Goal: Task Accomplishment & Management: Use online tool/utility

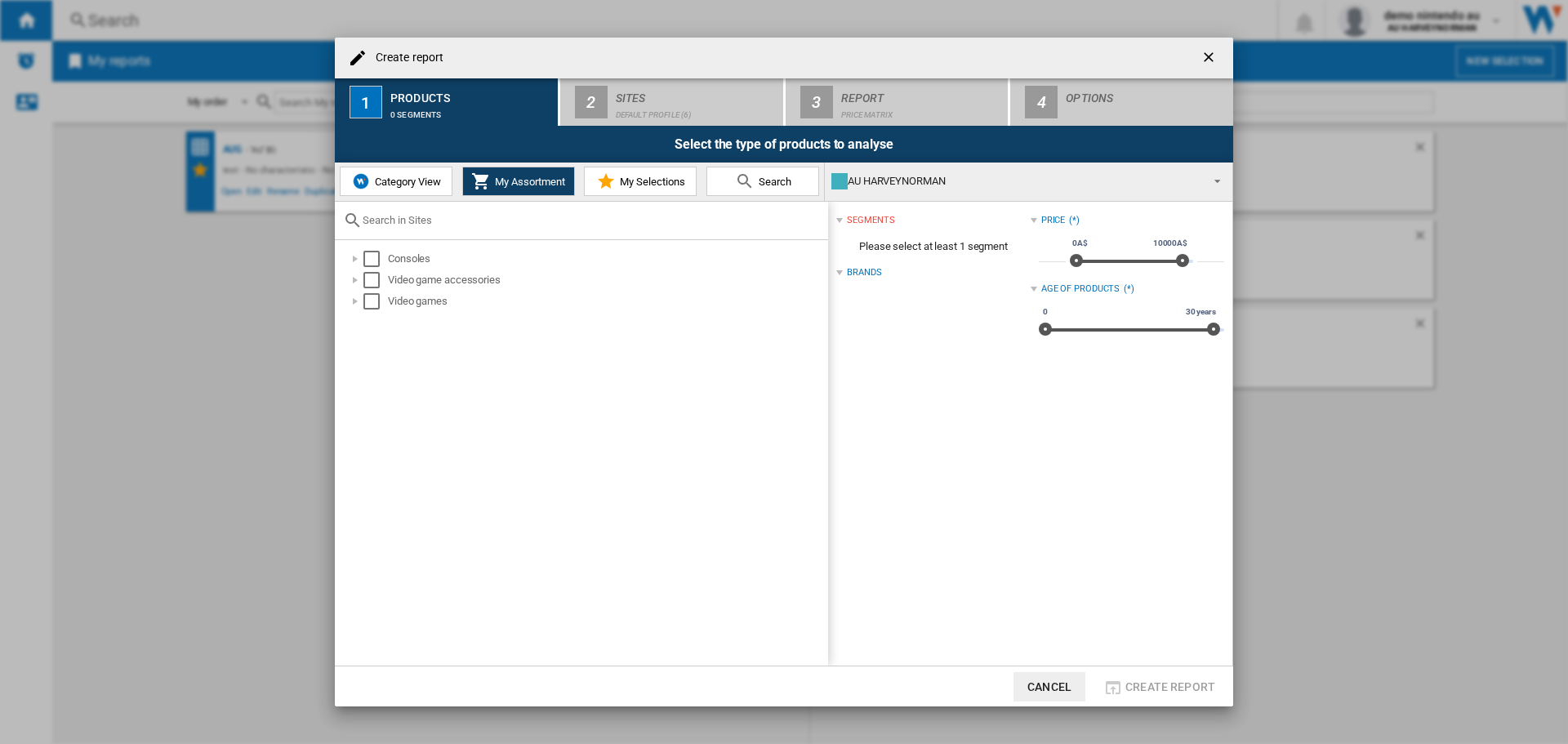
click at [384, 189] on button "Category View" at bounding box center [395, 181] width 112 height 29
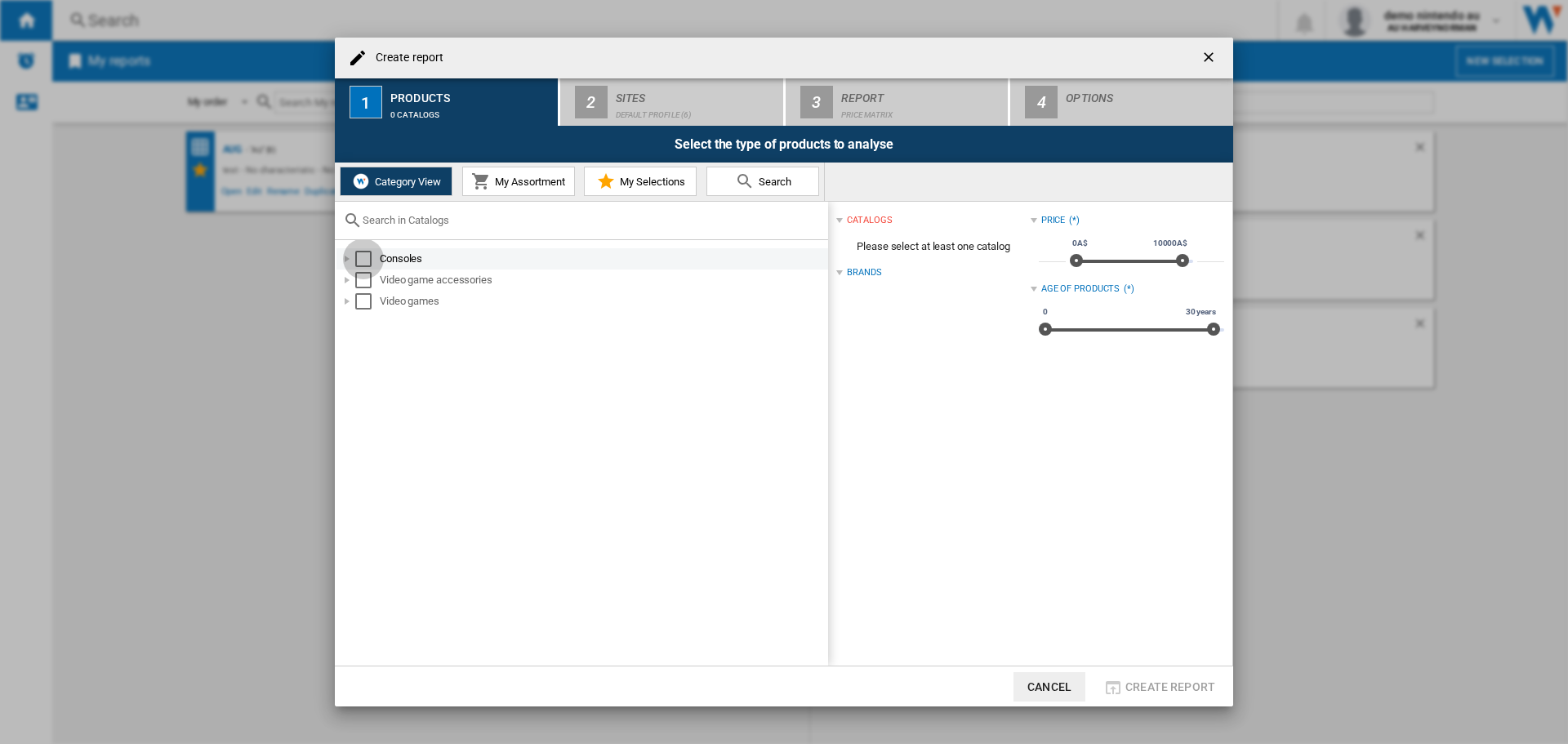
click at [363, 258] on div "Select" at bounding box center [363, 259] width 16 height 16
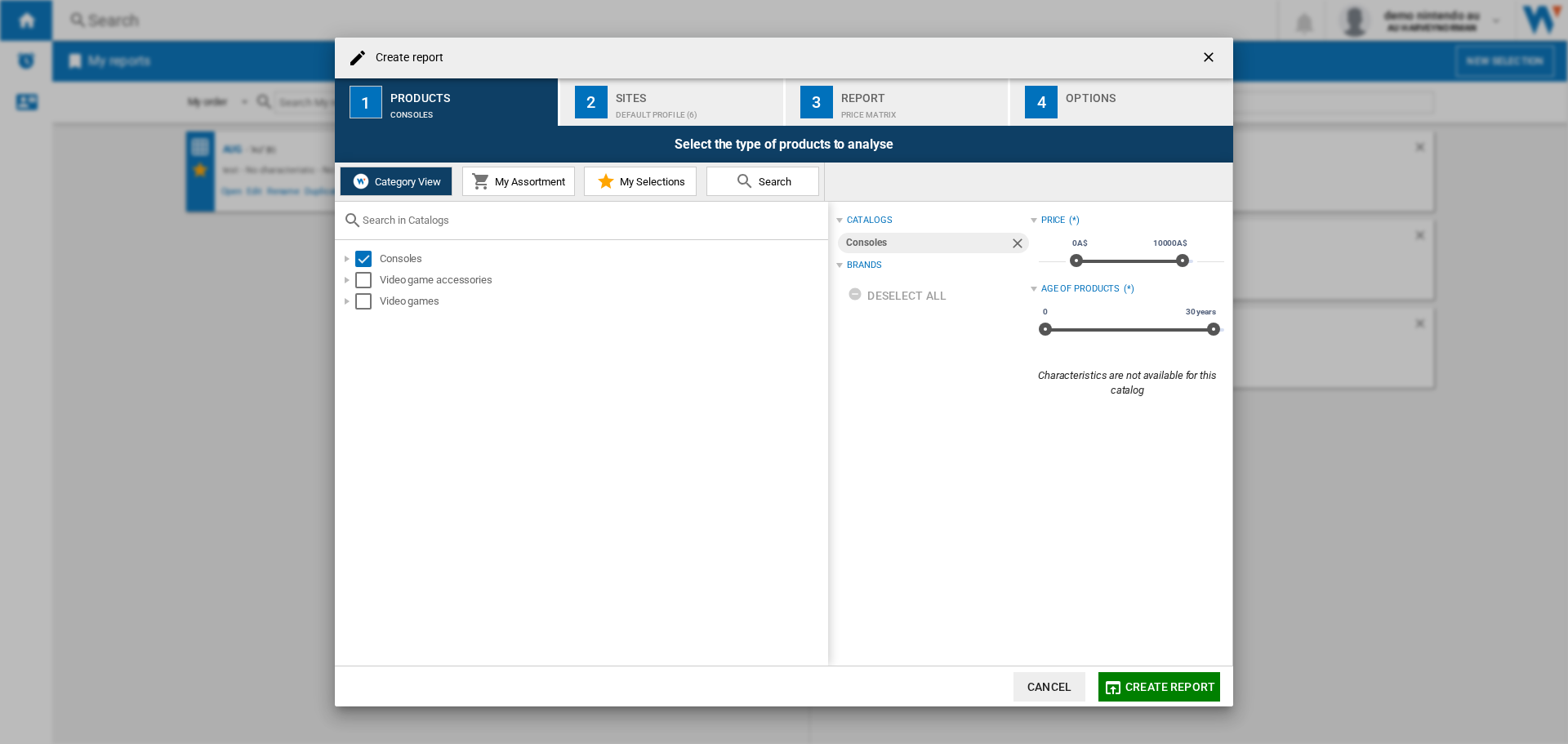
click at [887, 85] on div "Report" at bounding box center [921, 93] width 161 height 17
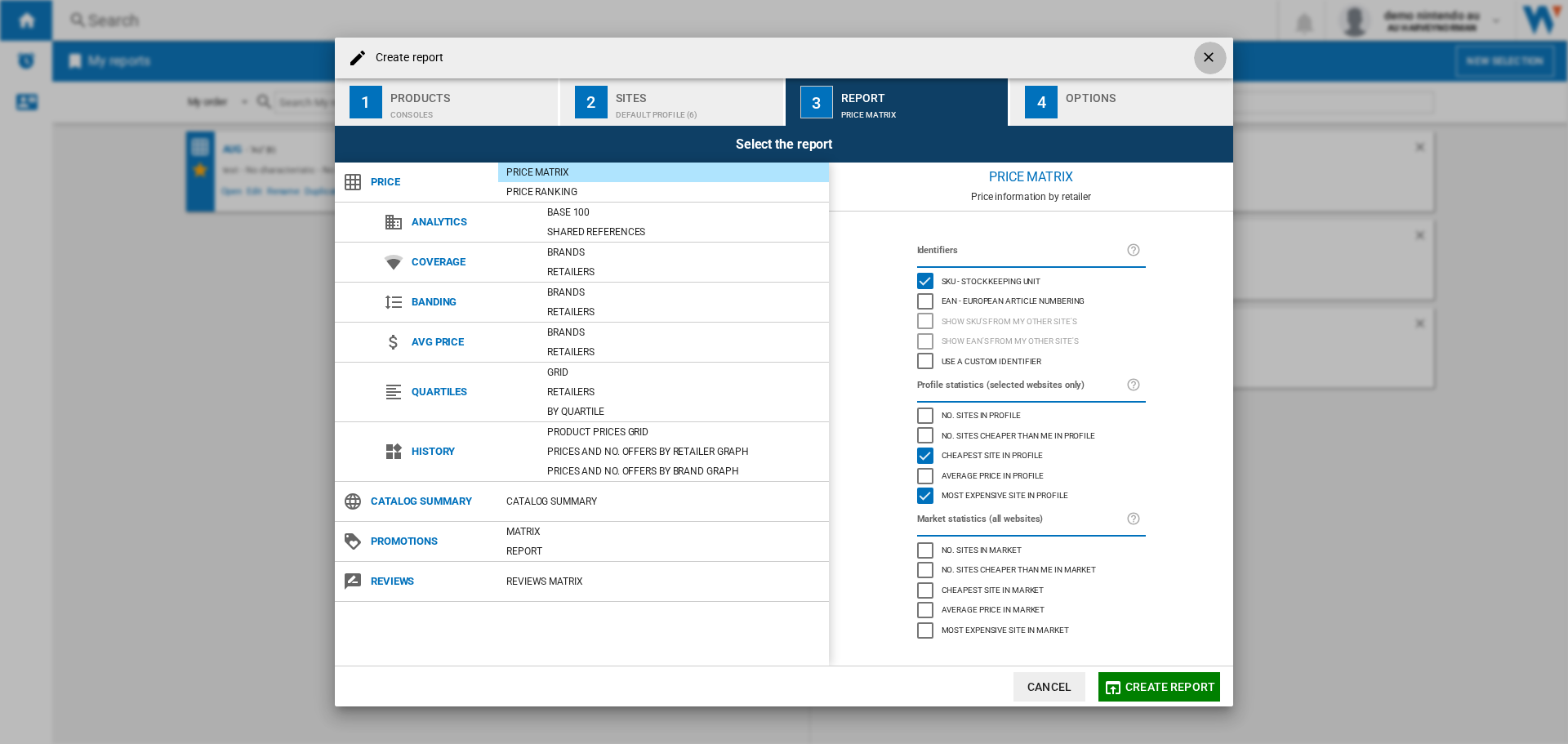
click at [1206, 56] on ng-md-icon "getI18NText('BUTTONS.CLOSE_DIALOG')" at bounding box center [1210, 58] width 19 height 19
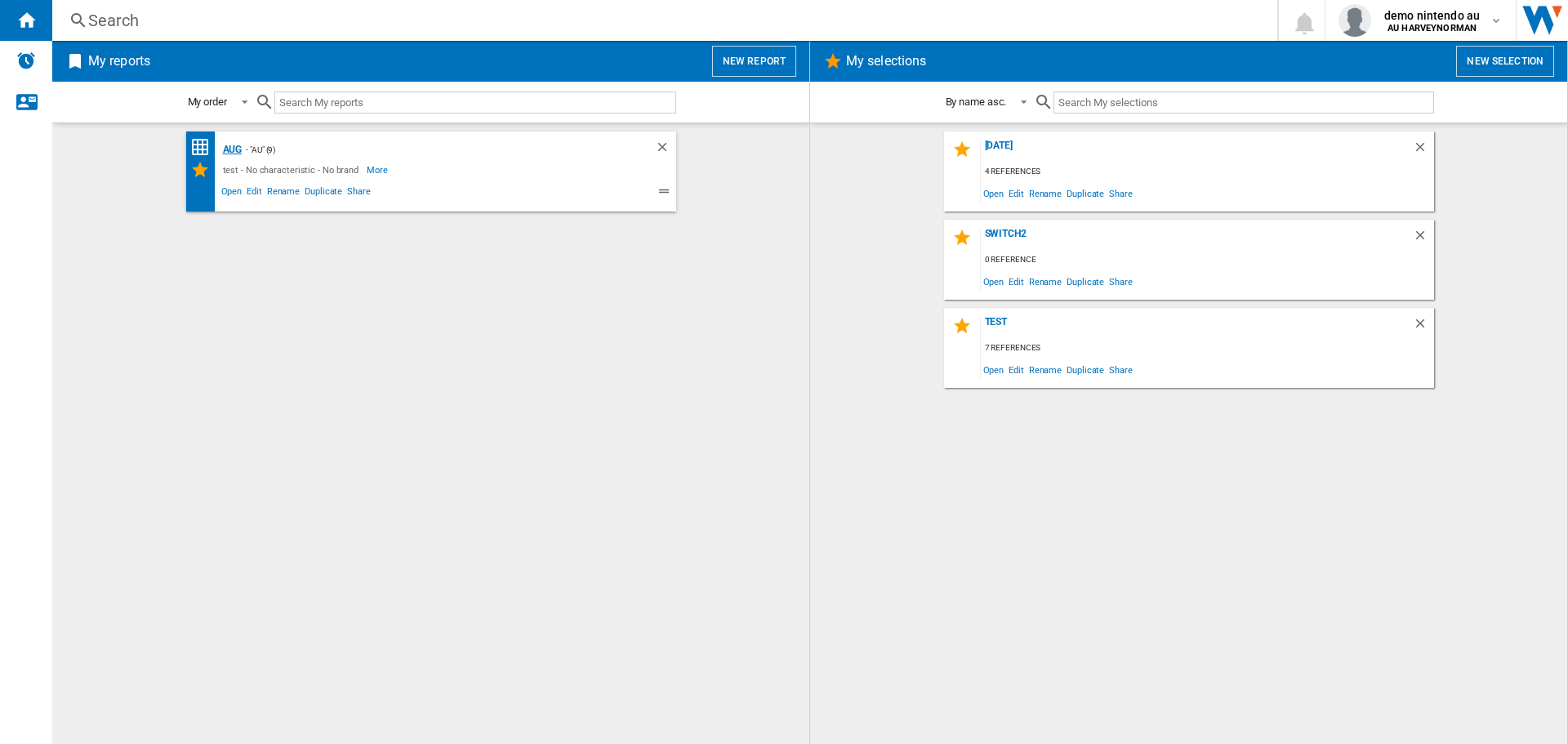
click at [232, 151] on div "Aug" at bounding box center [231, 150] width 24 height 20
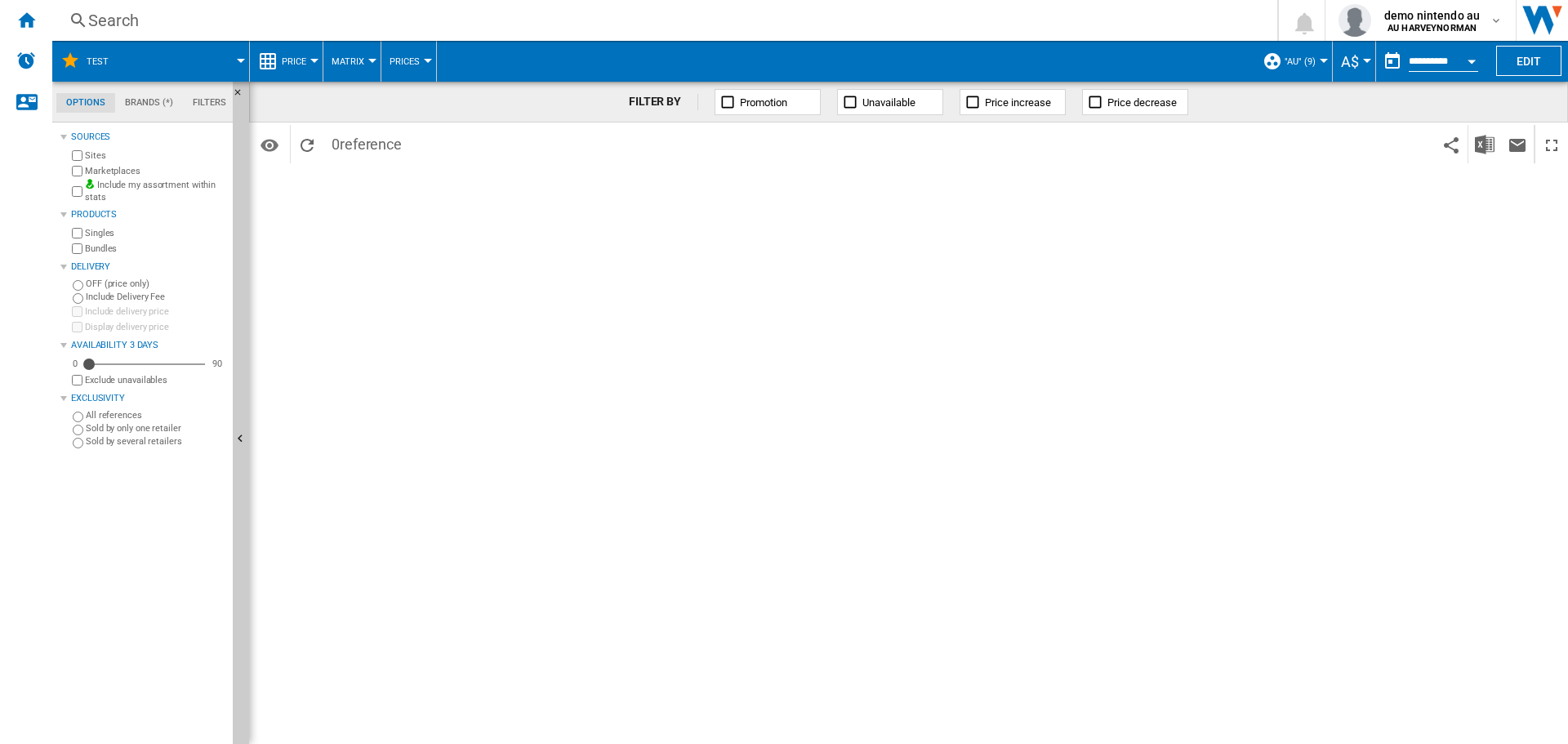
click at [240, 57] on span at bounding box center [186, 61] width 110 height 41
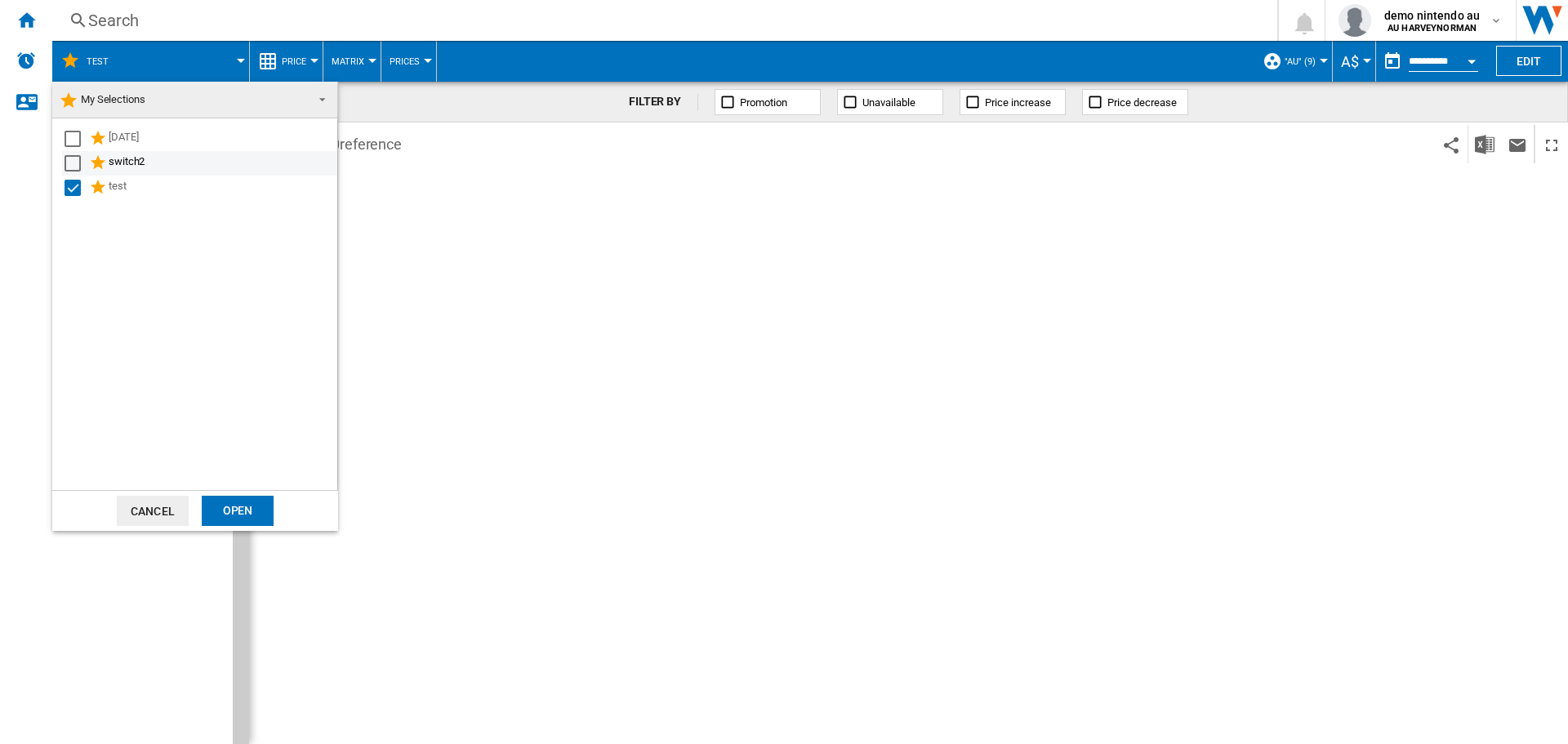
click at [120, 154] on div "switch2" at bounding box center [222, 162] width 226 height 19
click at [73, 132] on div "Select" at bounding box center [73, 139] width 16 height 16
click at [247, 520] on div "Open" at bounding box center [237, 510] width 72 height 30
